Goal: Information Seeking & Learning: Check status

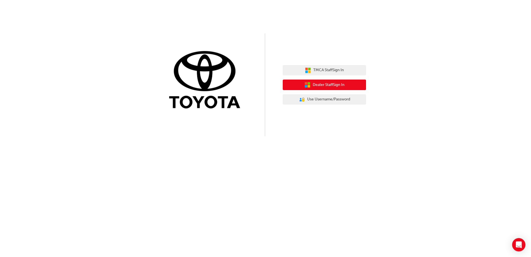
click at [338, 84] on span "Dealer Staff Sign In" at bounding box center [329, 85] width 32 height 6
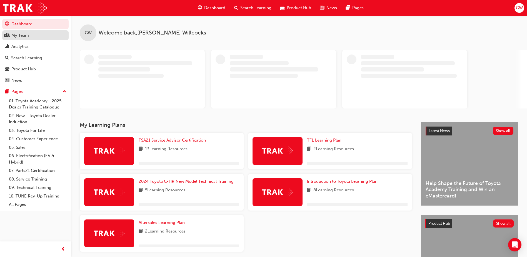
click at [22, 36] on div "My Team" at bounding box center [19, 35] width 17 height 6
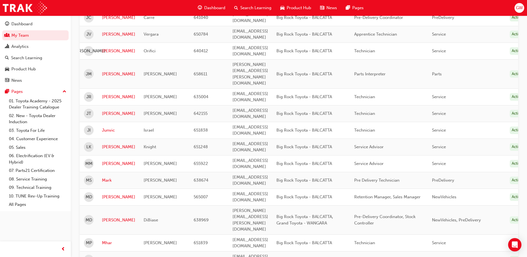
scroll to position [528, 0]
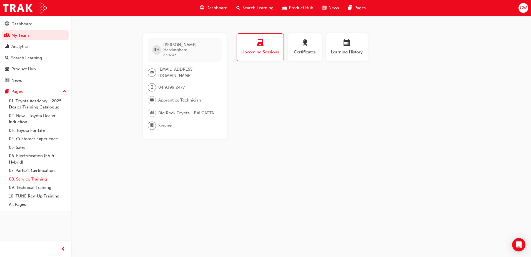
click at [38, 180] on link "08. Service Training" at bounding box center [38, 179] width 62 height 9
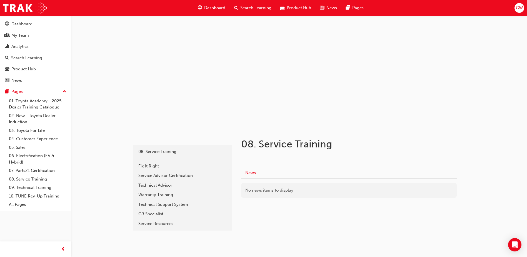
click at [249, 7] on span "Search Learning" at bounding box center [255, 8] width 31 height 6
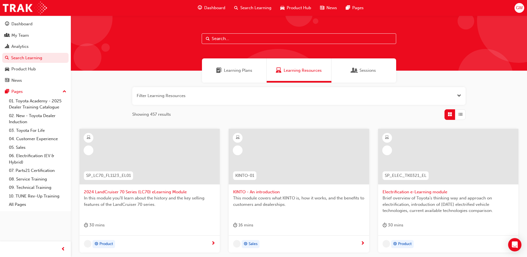
click at [222, 40] on input "text" at bounding box center [299, 38] width 194 height 11
click at [17, 22] on div "Dashboard" at bounding box center [21, 24] width 21 height 6
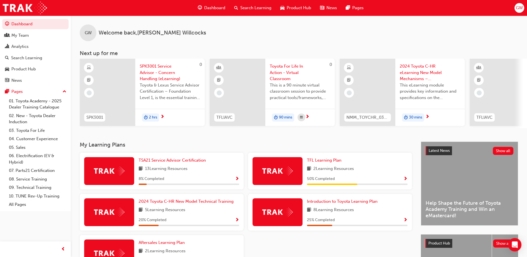
click at [262, 7] on span "Search Learning" at bounding box center [255, 8] width 31 height 6
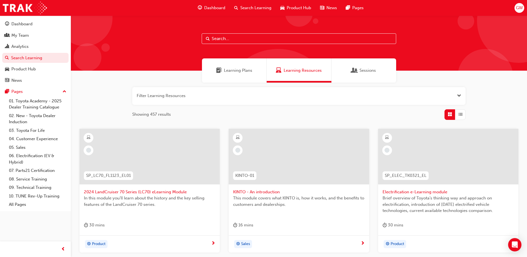
click at [247, 69] on span "Learning Plans" at bounding box center [238, 70] width 28 height 6
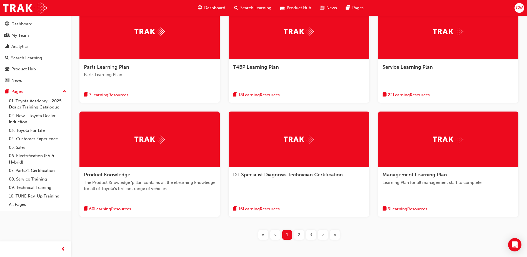
scroll to position [152, 0]
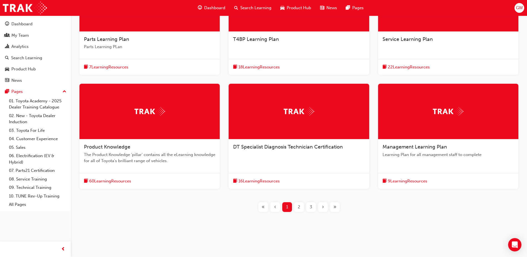
click at [297, 208] on div "2" at bounding box center [299, 207] width 10 height 10
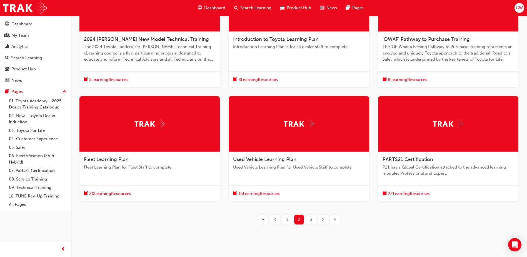
click at [309, 219] on div "3" at bounding box center [311, 219] width 10 height 10
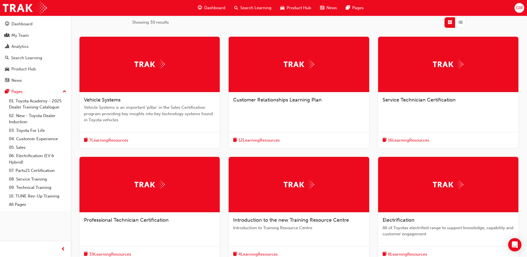
scroll to position [69, 0]
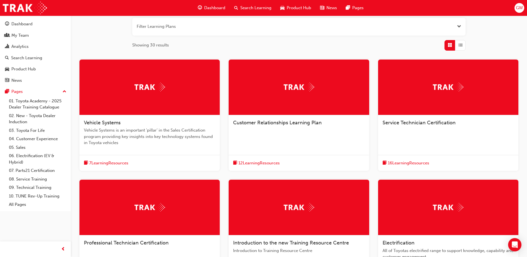
click at [430, 122] on span "Service Technician Certification" at bounding box center [418, 122] width 73 height 6
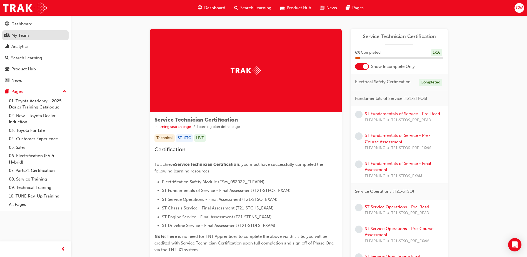
click at [15, 36] on div "My Team" at bounding box center [19, 35] width 17 height 6
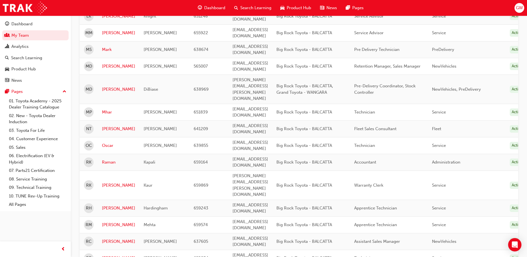
scroll to position [634, 0]
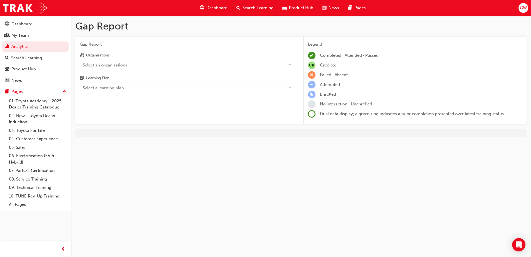
click at [291, 65] on span "down-icon" at bounding box center [290, 64] width 4 height 7
click at [83, 65] on input "Organisations Select an organisations" at bounding box center [83, 64] width 1 height 5
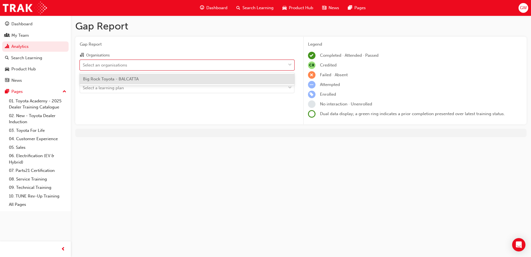
click at [125, 77] on span "Big Rock Toyota - BALCATTA" at bounding box center [111, 78] width 56 height 5
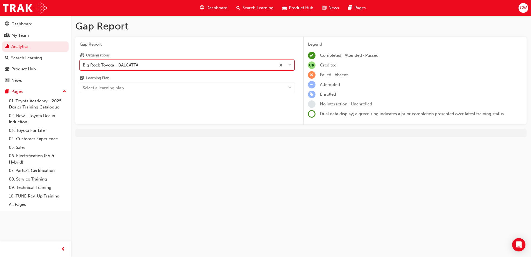
click at [288, 87] on span "down-icon" at bounding box center [290, 87] width 4 height 7
click at [83, 87] on input "Learning Plan Select a learning plan" at bounding box center [83, 87] width 1 height 5
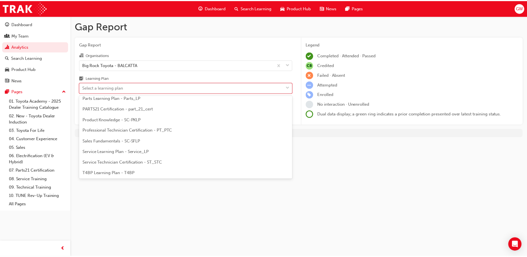
scroll to position [167, 0]
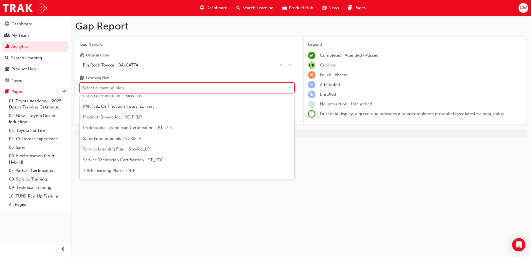
click at [127, 160] on span "Service Technician Certification - ST_STC" at bounding box center [123, 159] width 80 height 5
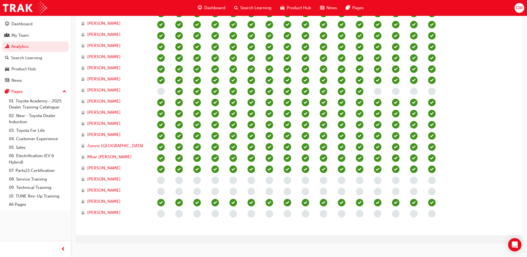
scroll to position [217, 0]
